Goal: Task Accomplishment & Management: Manage account settings

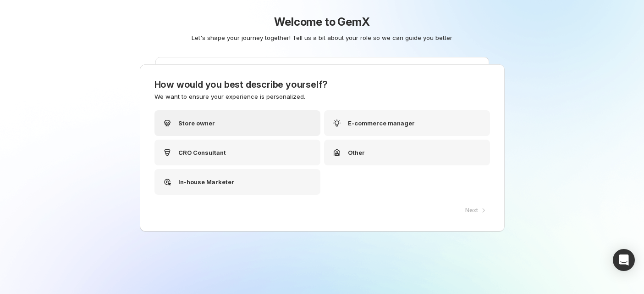
click at [237, 120] on div "Store owner" at bounding box center [238, 123] width 166 height 26
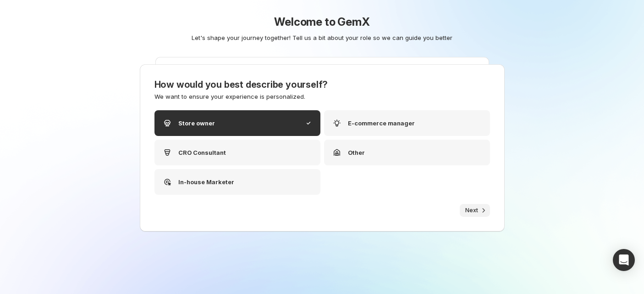
click at [474, 208] on span "Next" at bounding box center [472, 209] width 13 height 7
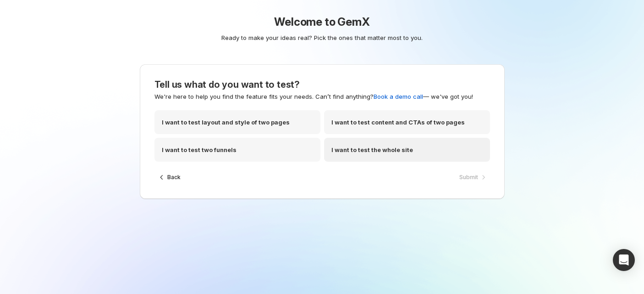
drag, startPoint x: 242, startPoint y: 127, endPoint x: 350, endPoint y: 156, distance: 111.8
click at [242, 127] on div "I want to test layout and style of two pages" at bounding box center [238, 122] width 166 height 24
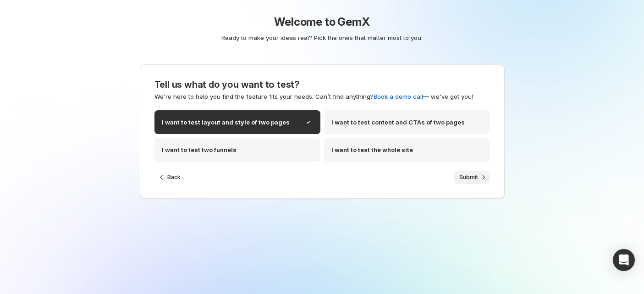
click at [488, 179] on icon "button" at bounding box center [483, 176] width 9 height 9
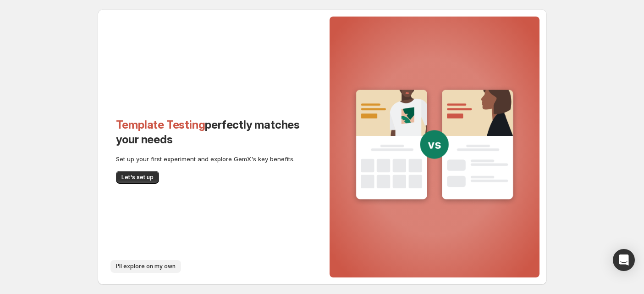
click at [149, 270] on button "I'll explore on my own" at bounding box center [146, 266] width 71 height 13
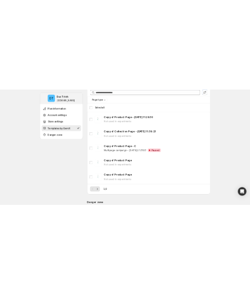
scroll to position [439, 0]
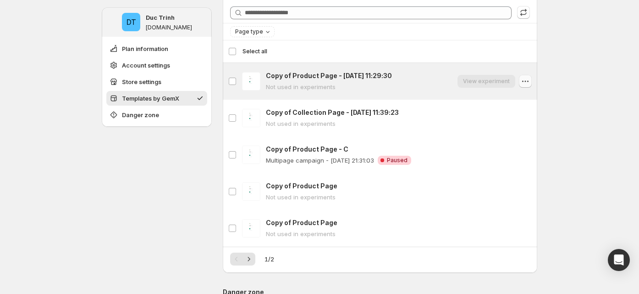
click at [525, 80] on icon "button" at bounding box center [525, 81] width 9 height 9
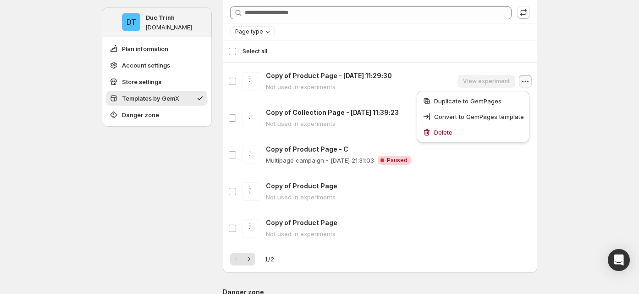
click at [584, 79] on div "**********" at bounding box center [319, 71] width 639 height 1020
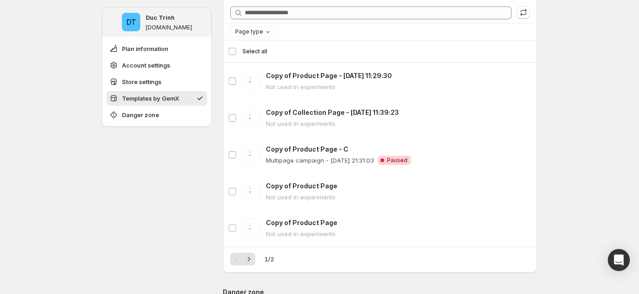
click at [233, 48] on div "Select all 5 templates Select all" at bounding box center [380, 51] width 304 height 22
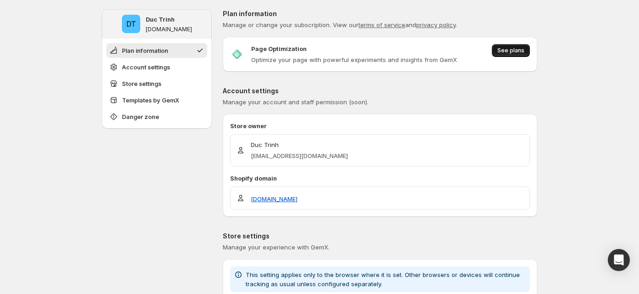
click at [255, 52] on span "See plans" at bounding box center [511, 50] width 27 height 7
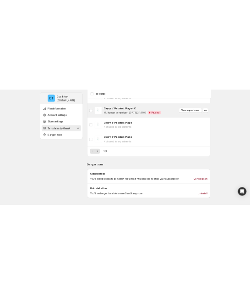
scroll to position [428, 0]
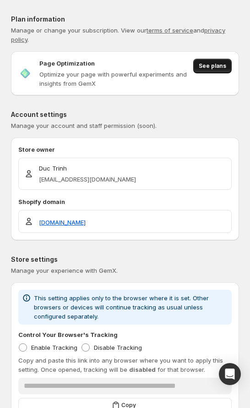
click at [206, 72] on button "See plans" at bounding box center [213, 66] width 39 height 15
